Goal: Task Accomplishment & Management: Use online tool/utility

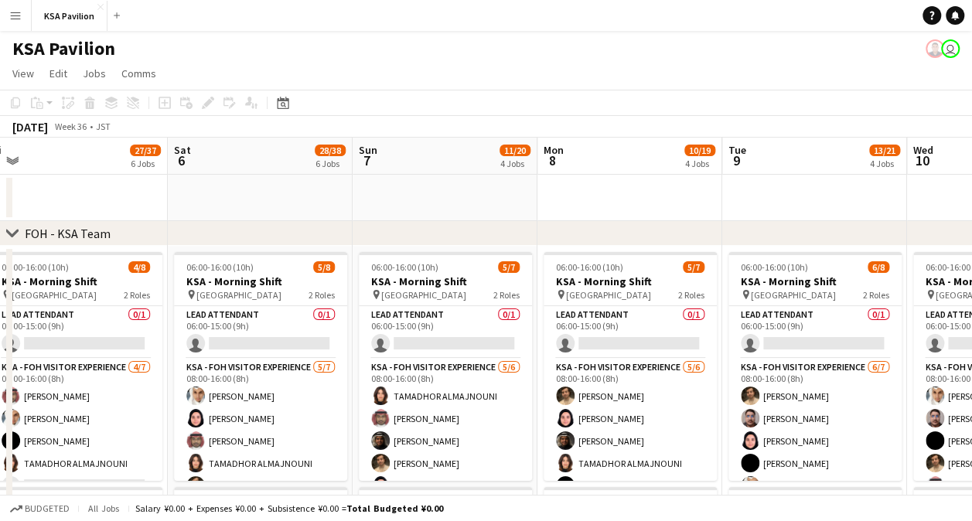
scroll to position [64, 0]
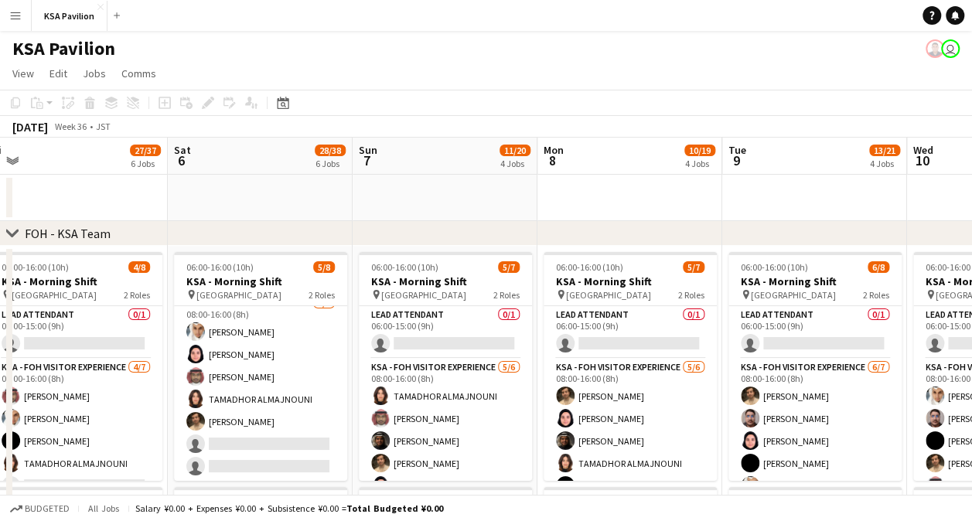
click at [290, 190] on app-date-cell at bounding box center [260, 198] width 185 height 46
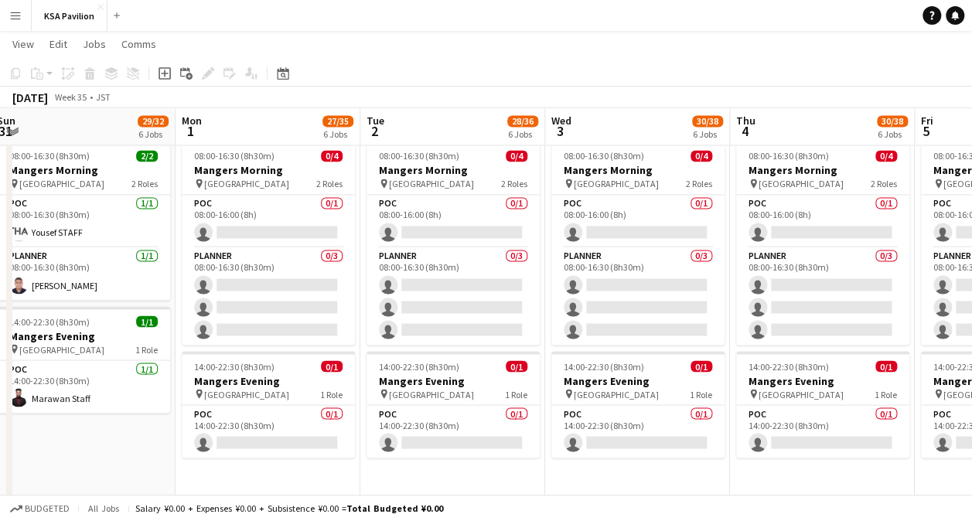
scroll to position [0, 371]
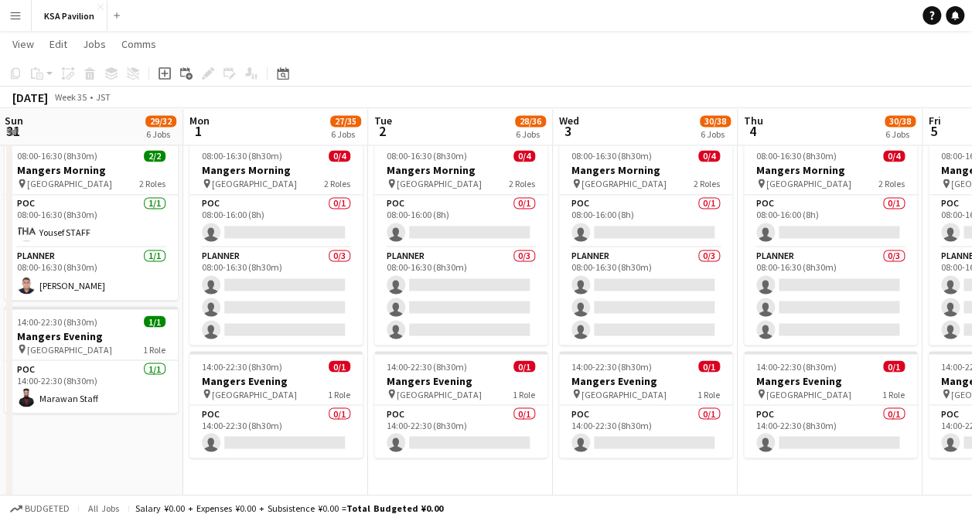
click at [401, 472] on app-date-cell "08:00-16:30 (8h30m) 0/4 Mangers Morning pin Osaka 2 Roles POC 0/1 08:00-16:00 (…" at bounding box center [460, 328] width 185 height 387
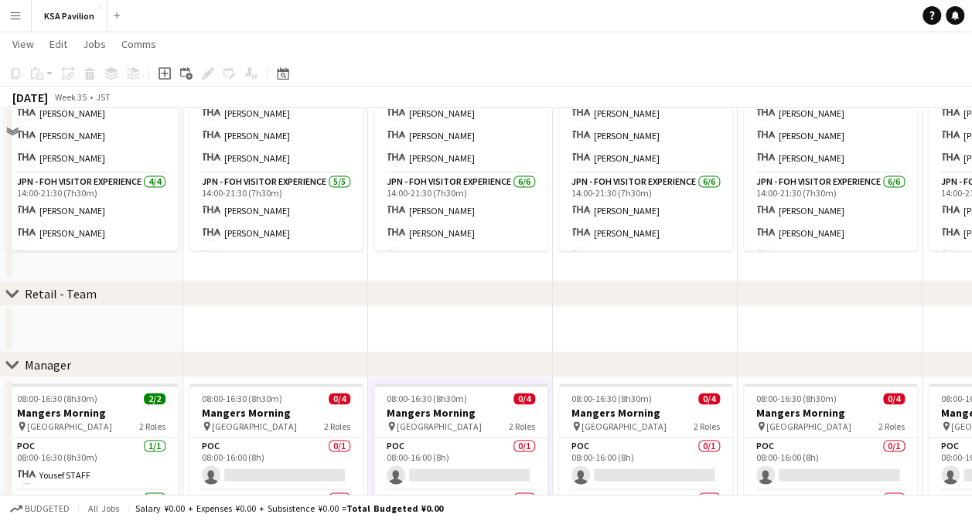
scroll to position [946, 0]
